Goal: Information Seeking & Learning: Learn about a topic

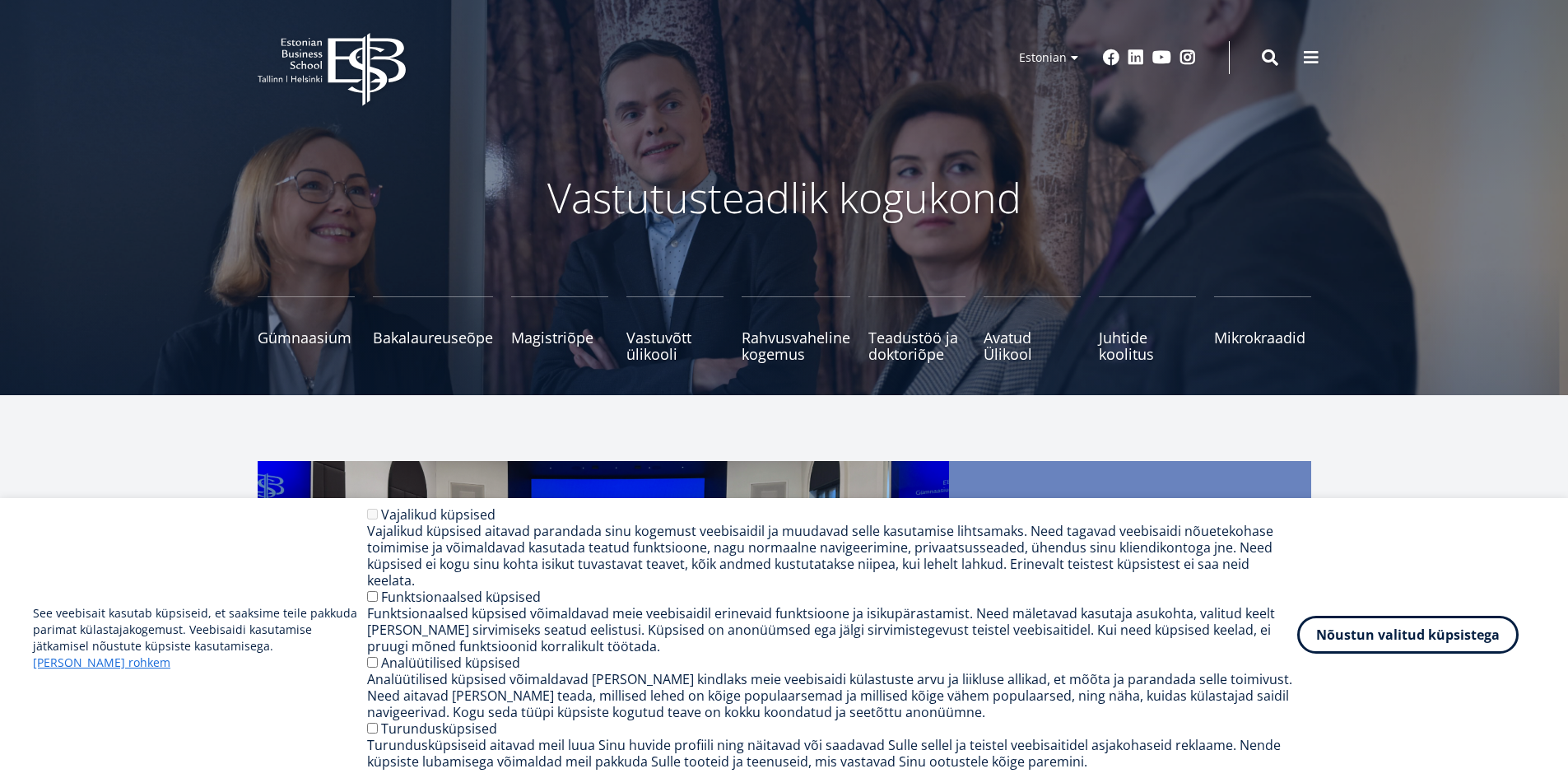
click at [1414, 647] on button "Nõustun valitud küpsistega" at bounding box center [1408, 635] width 221 height 38
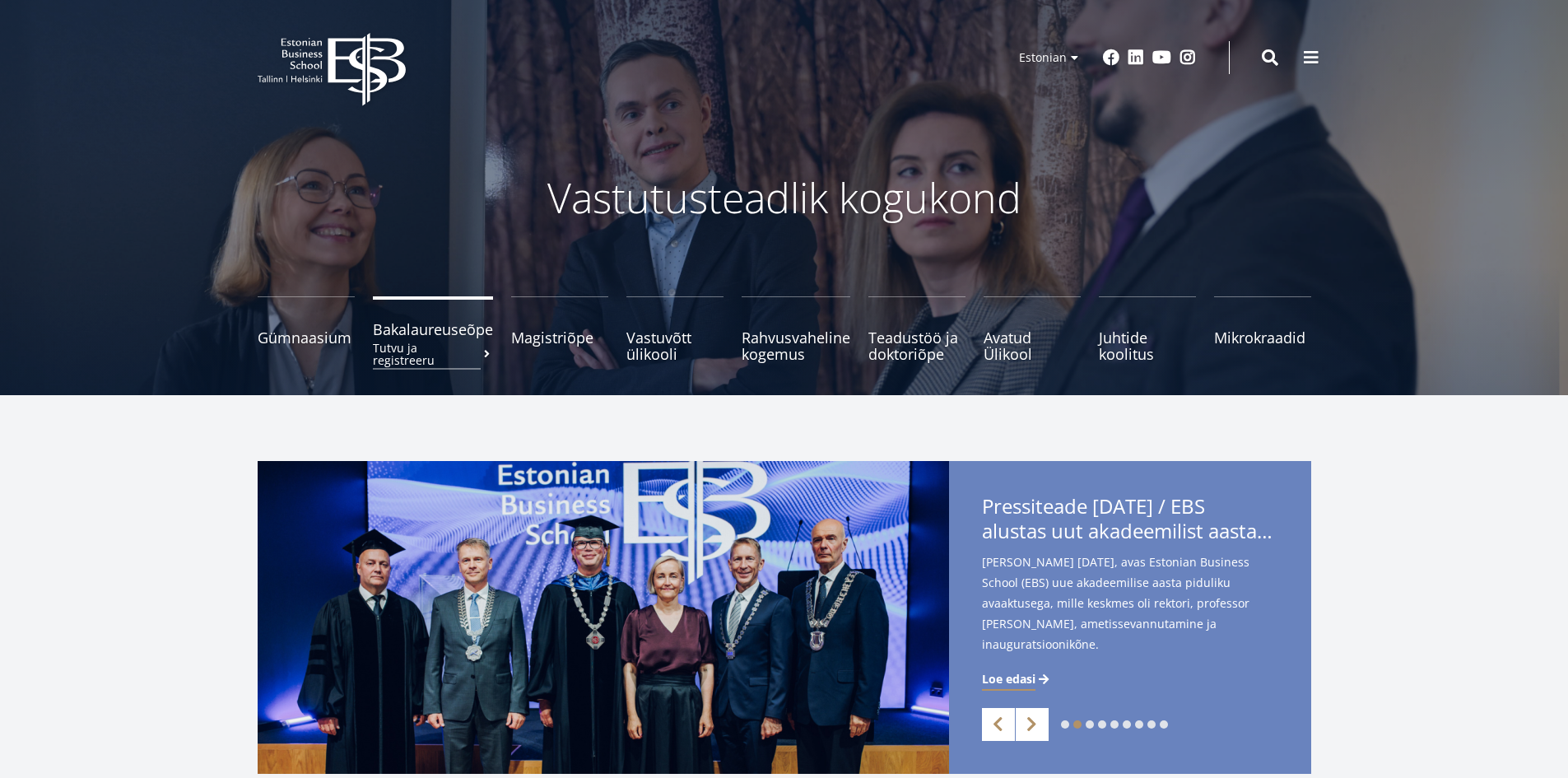
click at [464, 316] on link "Bakalaureuseõpe Tutvu ja registreeru" at bounding box center [433, 330] width 121 height 66
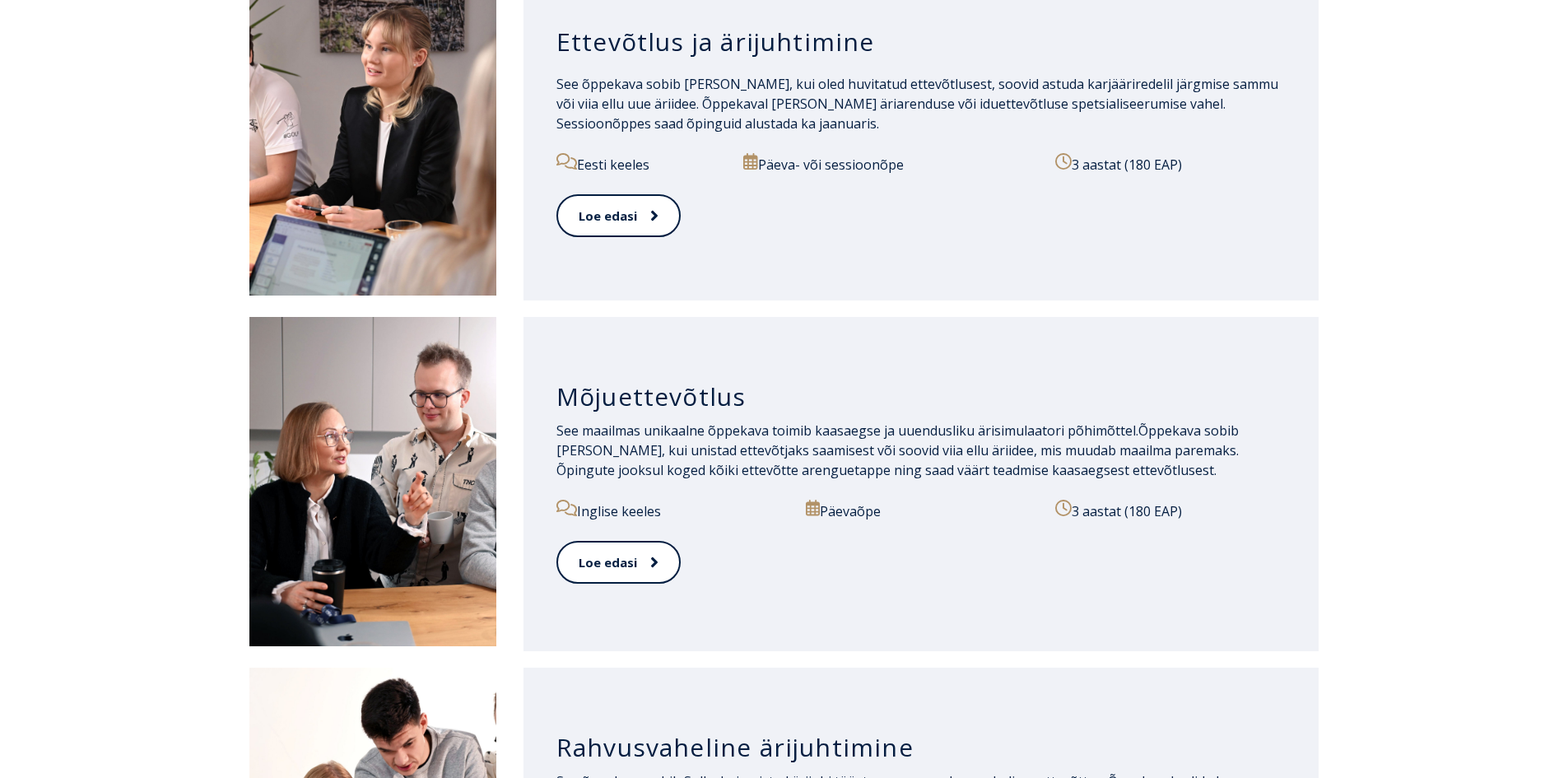
scroll to position [823, 0]
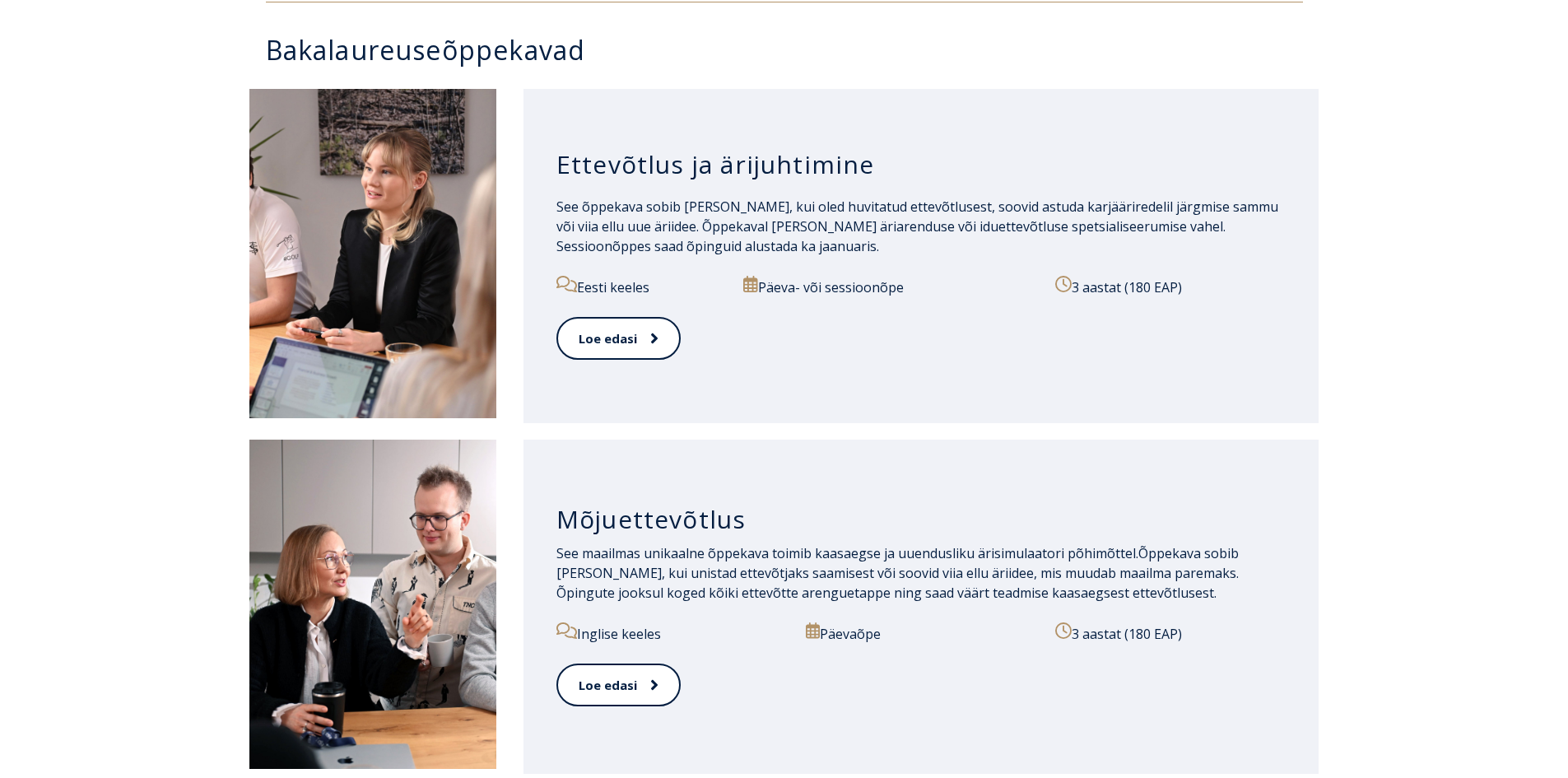
drag, startPoint x: 916, startPoint y: 290, endPoint x: 836, endPoint y: 300, distance: 80.6
click at [836, 300] on div "Päeva- või sessioonõpe" at bounding box center [890, 297] width 293 height 41
click at [809, 297] on p "Päeva- või sessioonõpe" at bounding box center [890, 286] width 293 height 22
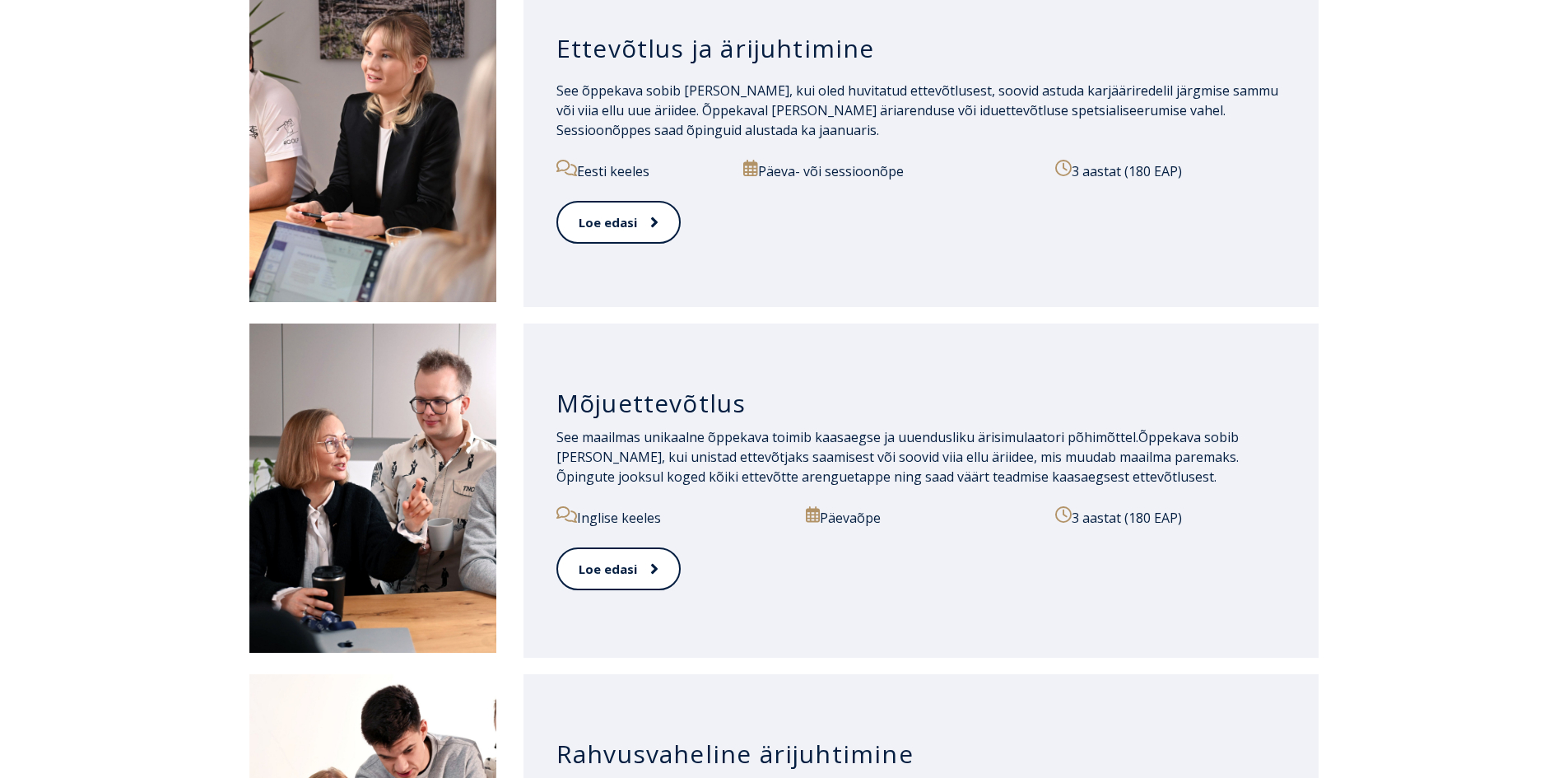
scroll to position [694, 0]
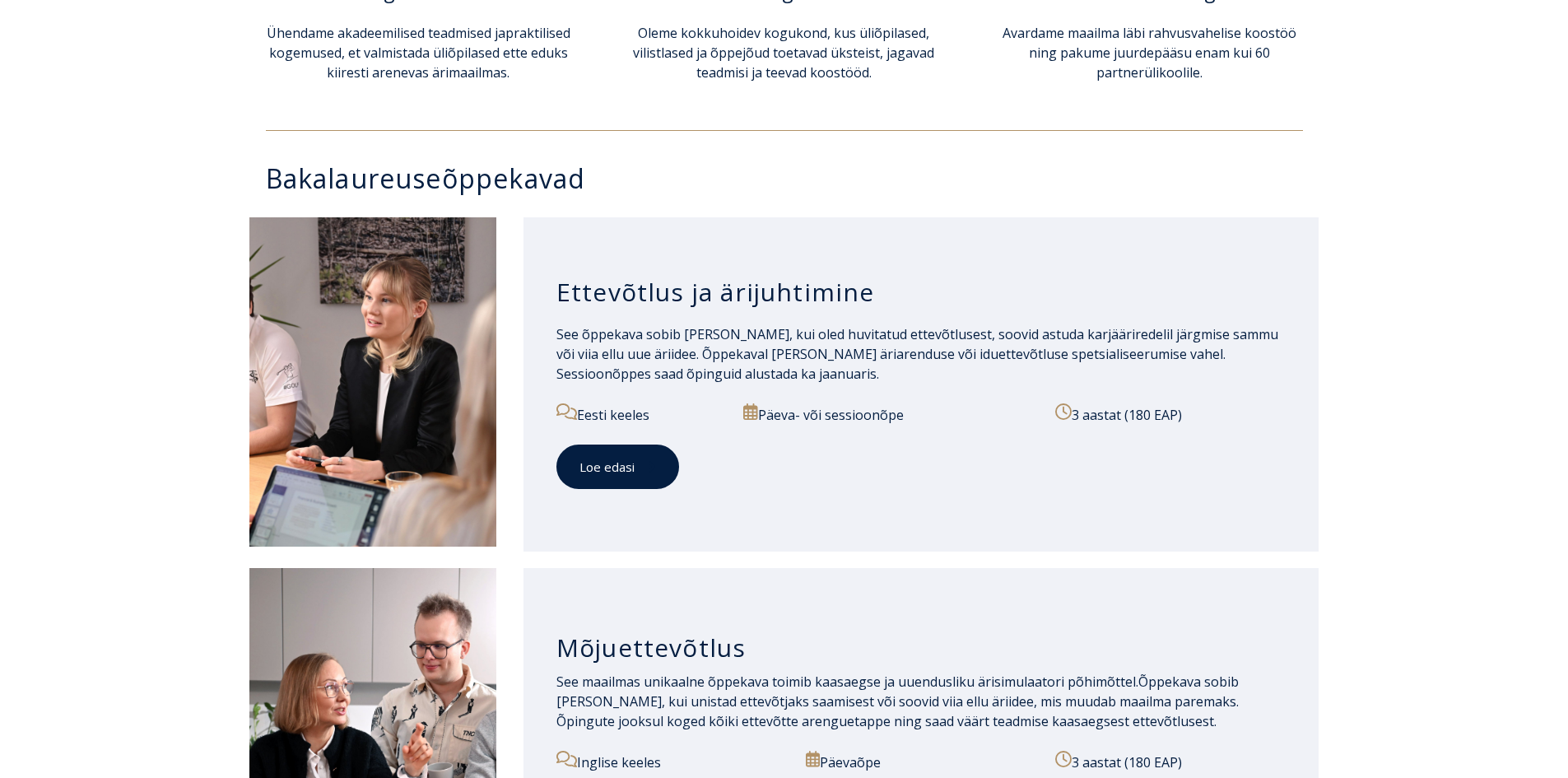
drag, startPoint x: 623, startPoint y: 489, endPoint x: 622, endPoint y: 478, distance: 11.0
click at [623, 488] on div "Loe edasi" at bounding box center [922, 477] width 730 height 65
click at [622, 478] on link "Loe edasi" at bounding box center [618, 467] width 122 height 45
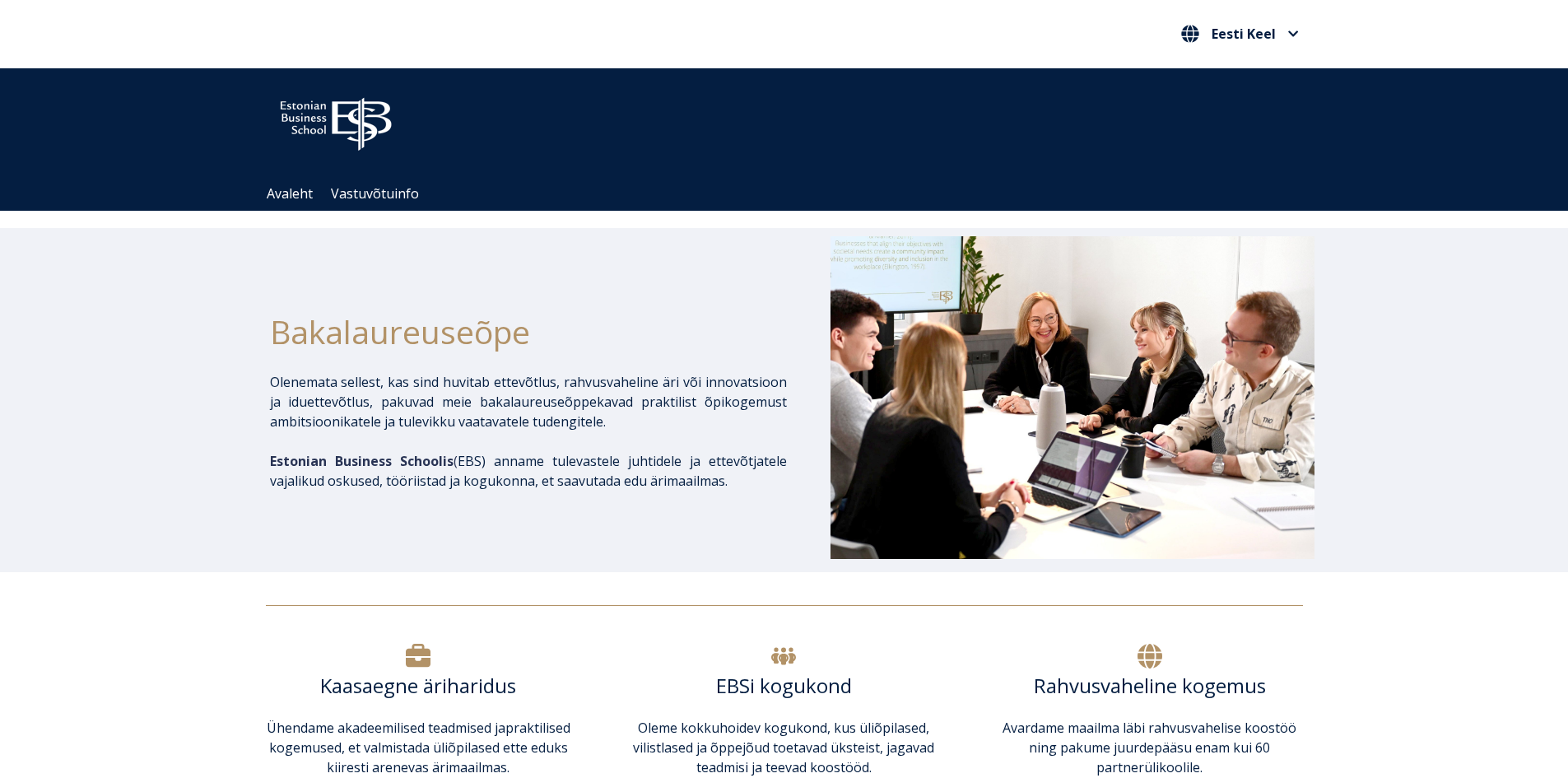
scroll to position [694, 0]
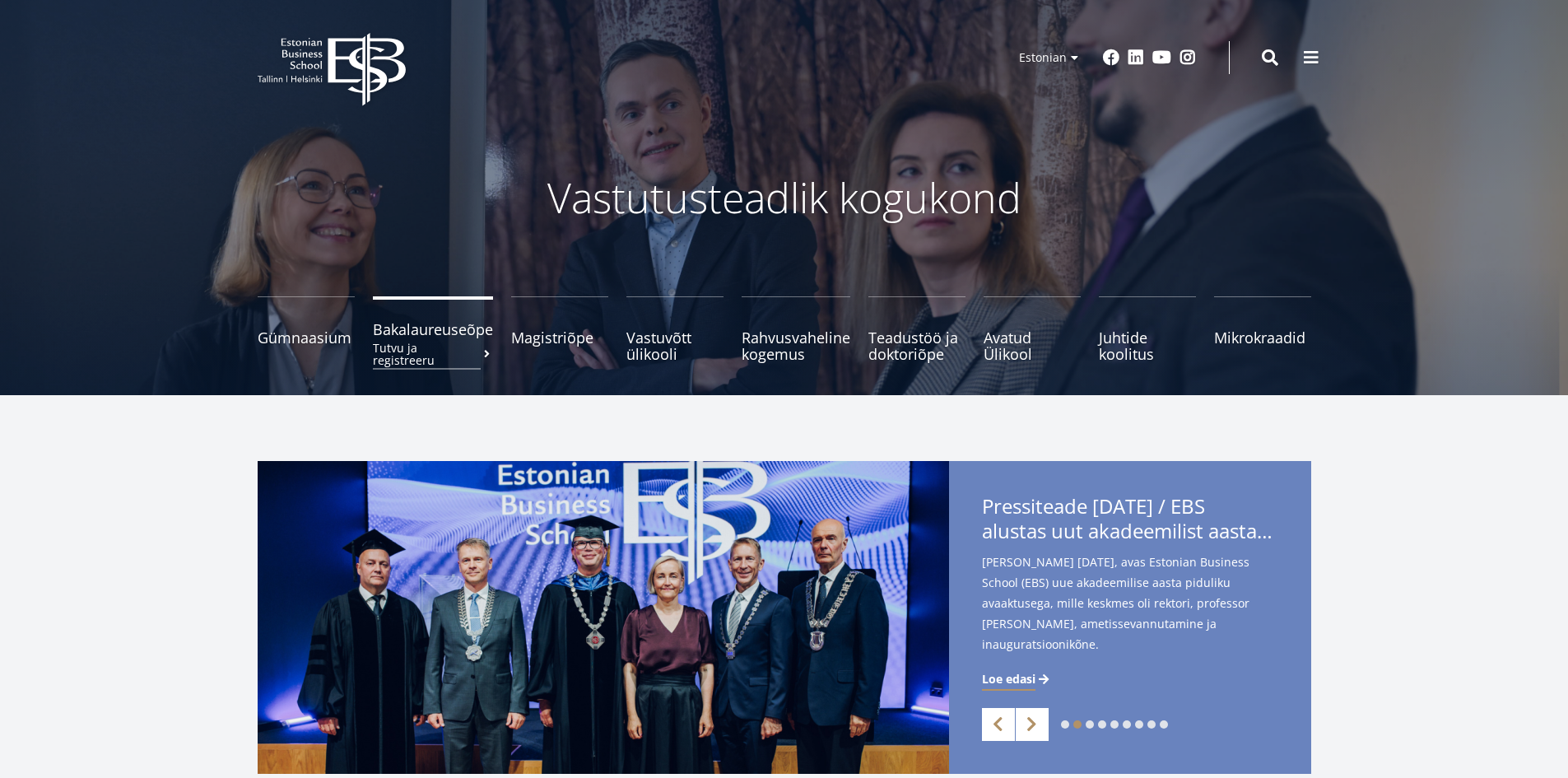
click at [464, 342] on small "Tutvu ja registreeru" at bounding box center [433, 354] width 121 height 24
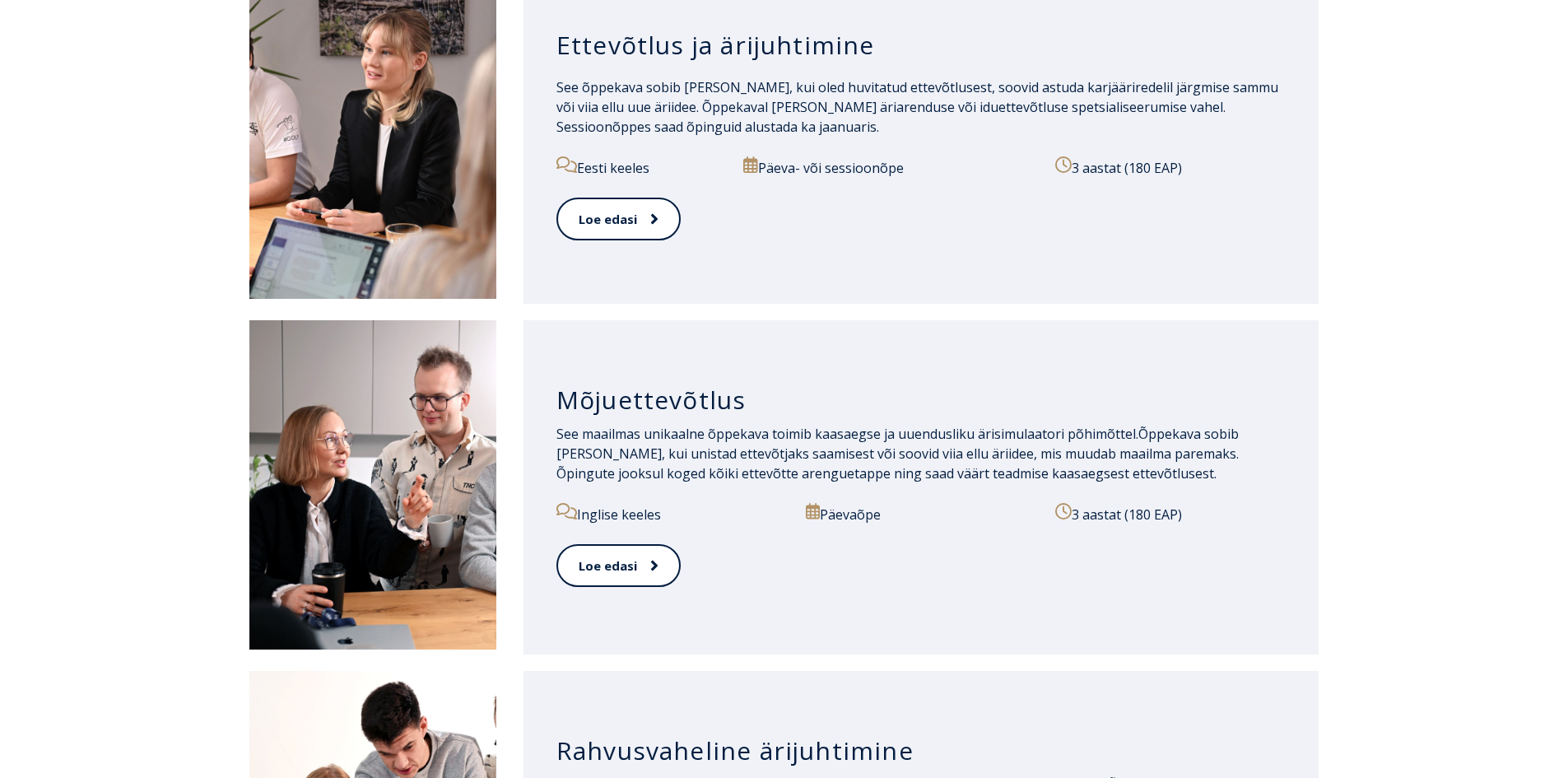
scroll to position [740, 0]
